Goal: Task Accomplishment & Management: Manage account settings

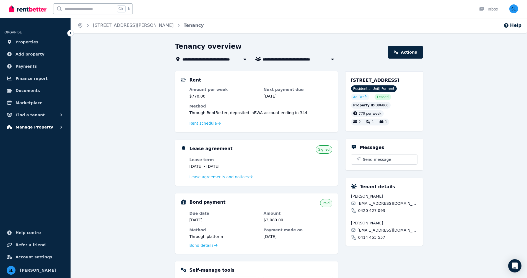
click at [30, 126] on span "Manage Property" at bounding box center [34, 127] width 38 height 7
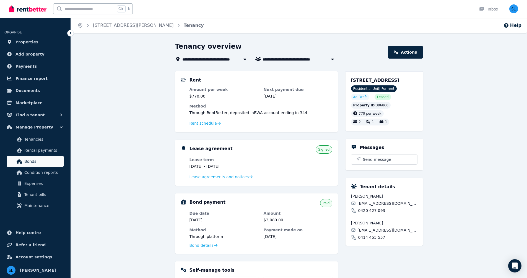
click at [32, 162] on span "Bonds" at bounding box center [42, 161] width 37 height 7
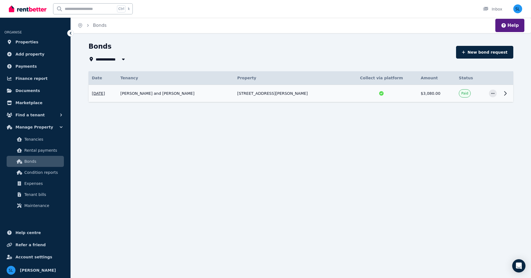
click at [506, 93] on icon at bounding box center [505, 93] width 7 height 7
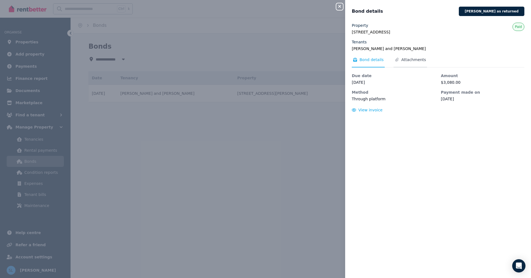
click at [410, 59] on span "Attachments" at bounding box center [413, 60] width 25 height 6
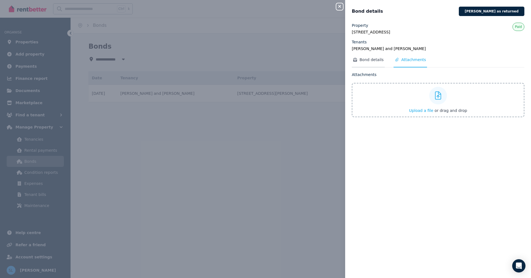
click at [371, 59] on span "Bond details" at bounding box center [372, 60] width 24 height 6
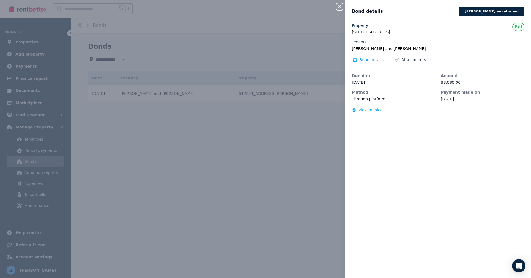
click at [416, 59] on span "Attachments" at bounding box center [413, 60] width 25 height 6
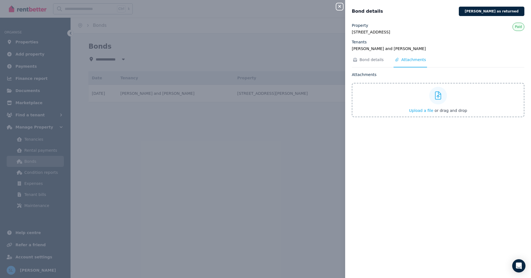
click at [341, 6] on icon "button" at bounding box center [339, 6] width 3 height 3
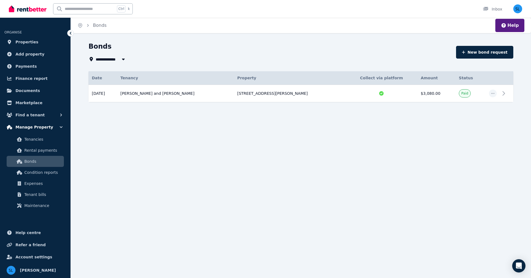
click at [30, 127] on span "Manage Property" at bounding box center [34, 127] width 38 height 7
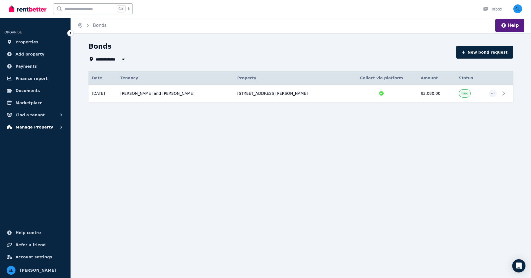
click at [30, 127] on span "Manage Property" at bounding box center [34, 127] width 38 height 7
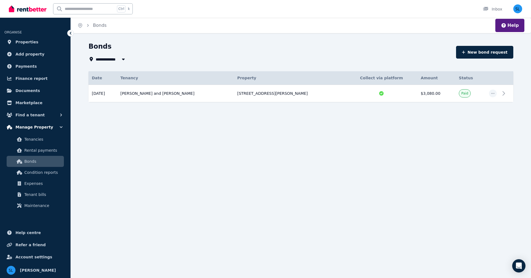
click at [30, 127] on span "Manage Property" at bounding box center [34, 127] width 38 height 7
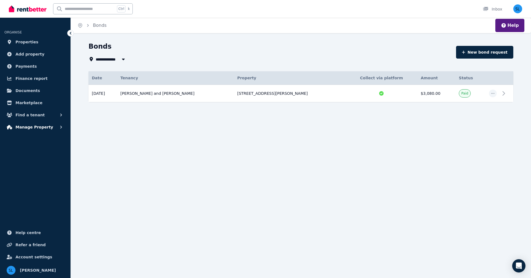
click at [30, 127] on span "Manage Property" at bounding box center [34, 127] width 38 height 7
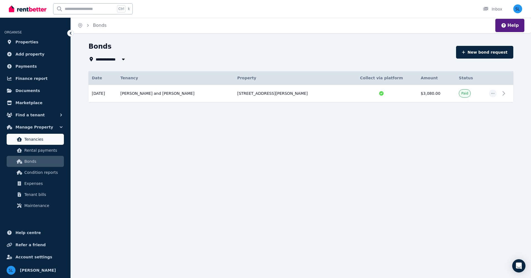
click at [33, 142] on span "Tenancies" at bounding box center [42, 139] width 37 height 7
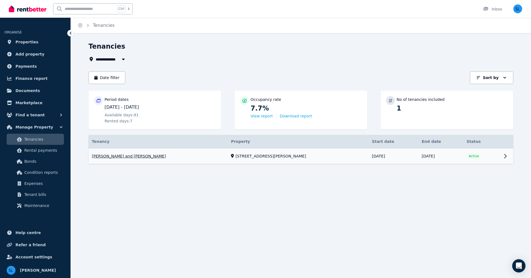
click at [151, 157] on link "View property details" at bounding box center [300, 157] width 425 height 16
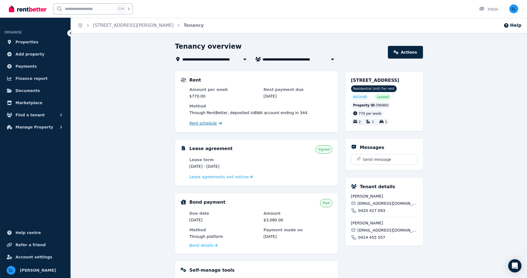
click at [207, 123] on span "Rent schedule" at bounding box center [202, 124] width 27 height 6
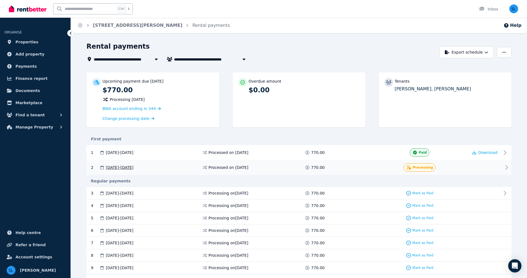
click at [506, 167] on icon at bounding box center [506, 167] width 7 height 7
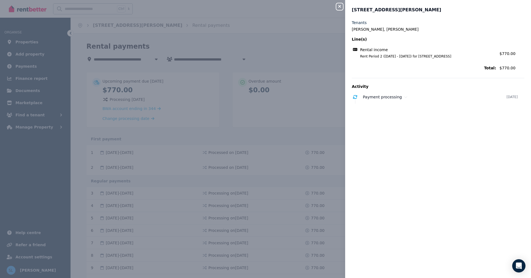
click at [340, 6] on icon "button" at bounding box center [339, 6] width 7 height 4
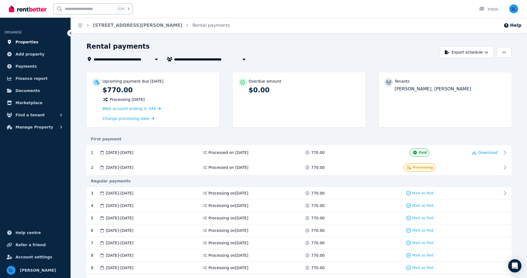
click at [24, 41] on span "Properties" at bounding box center [26, 42] width 23 height 7
